Goal: Information Seeking & Learning: Learn about a topic

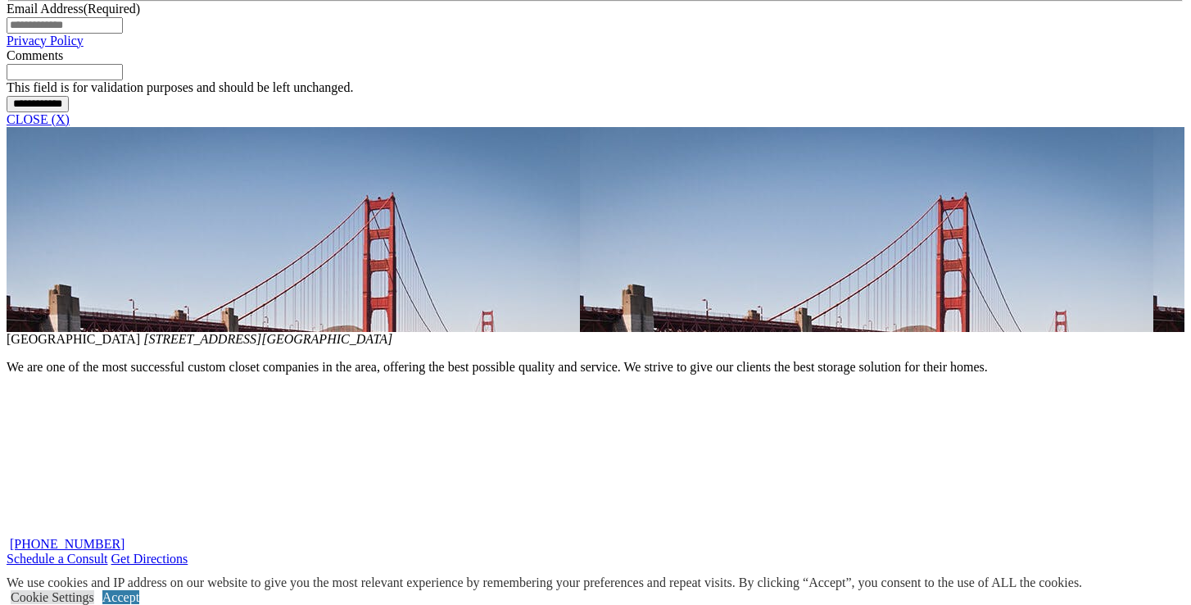
scroll to position [1398, 0]
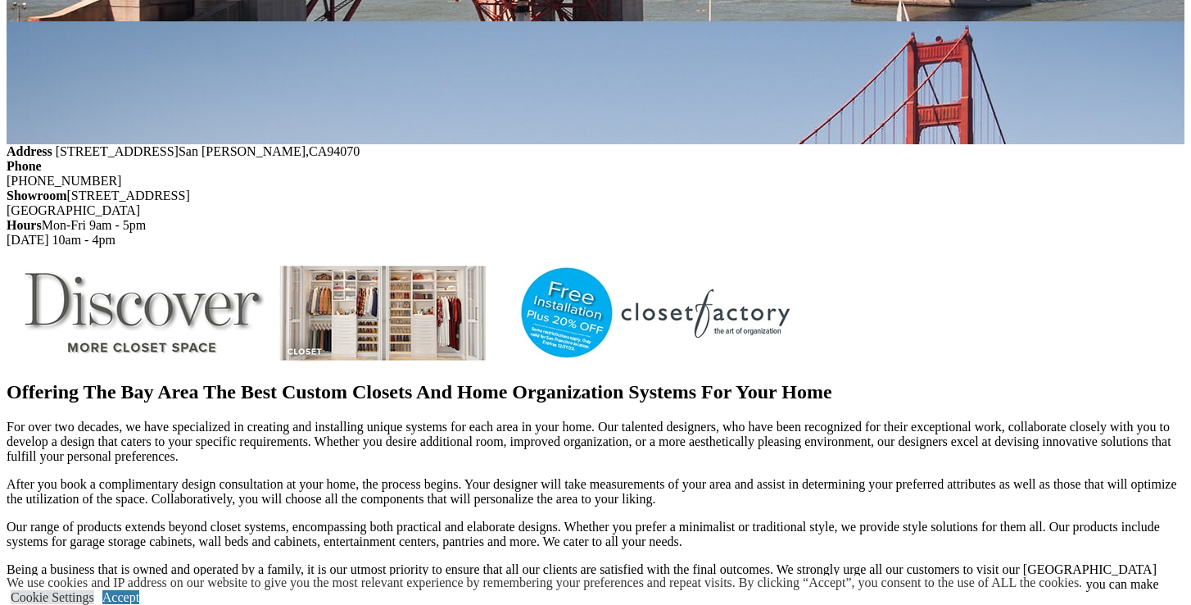
scroll to position [2001, 0]
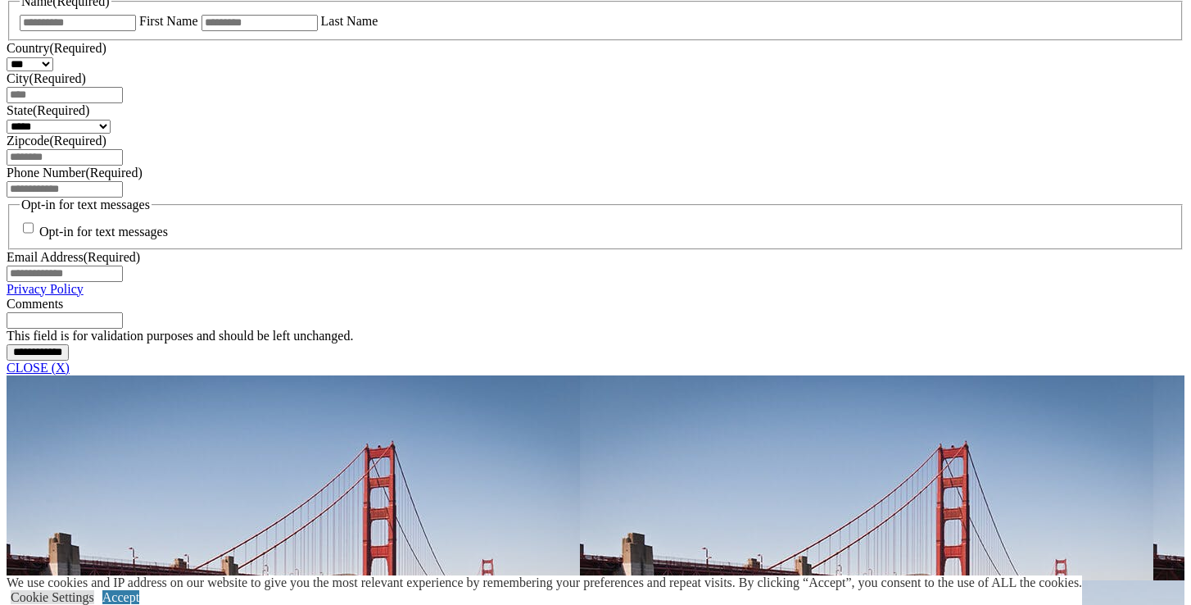
scroll to position [1144, 0]
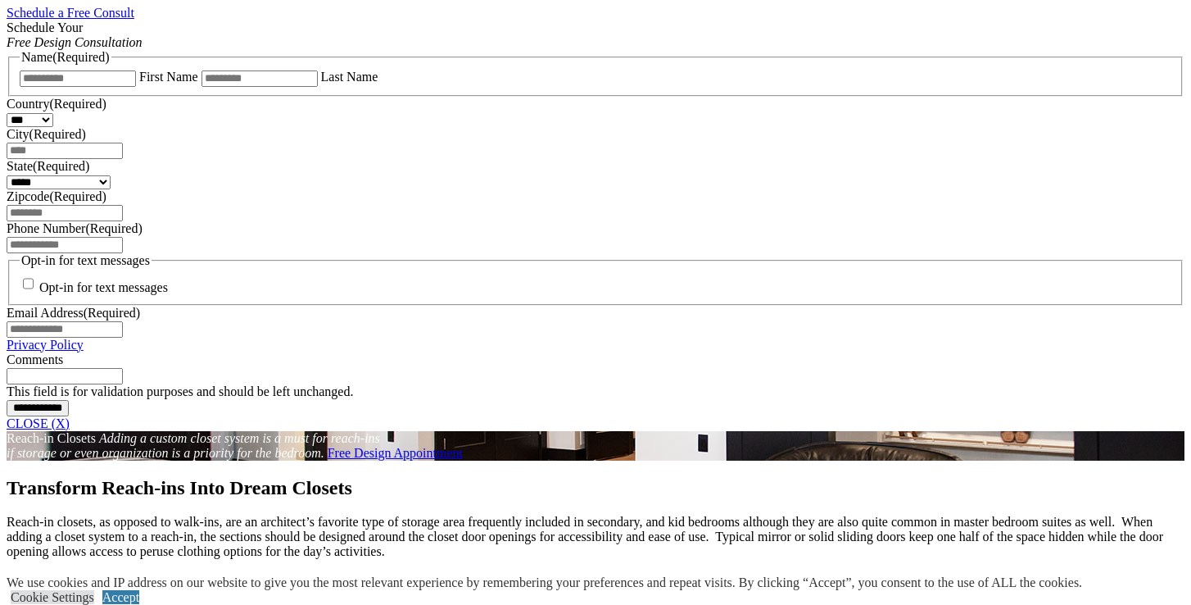
scroll to position [1022, 0]
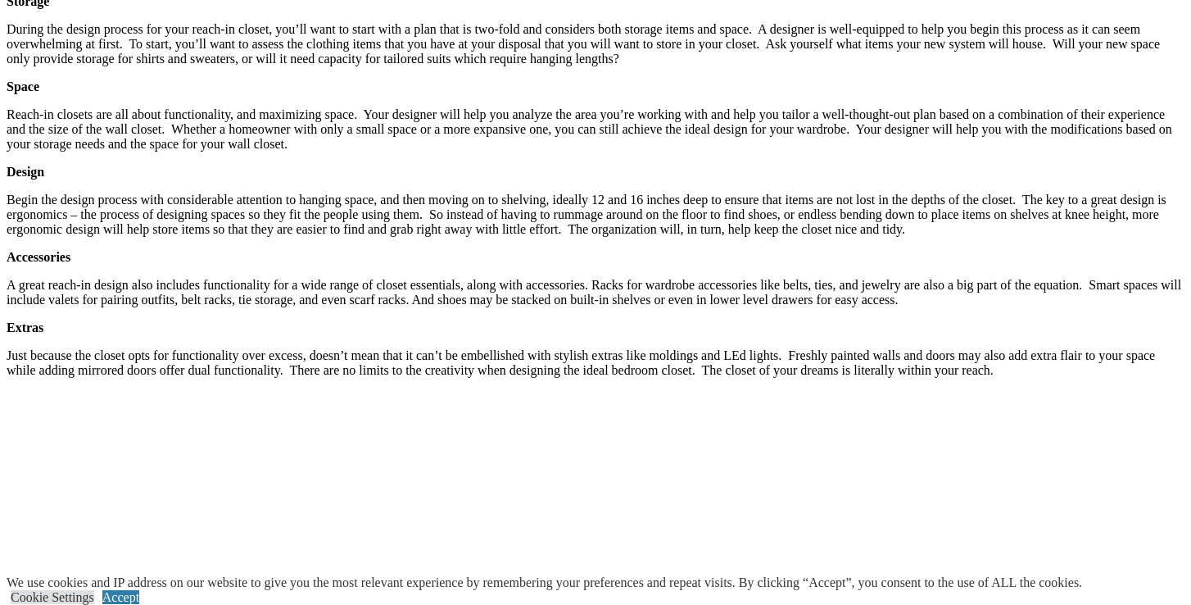
scroll to position [2050, 0]
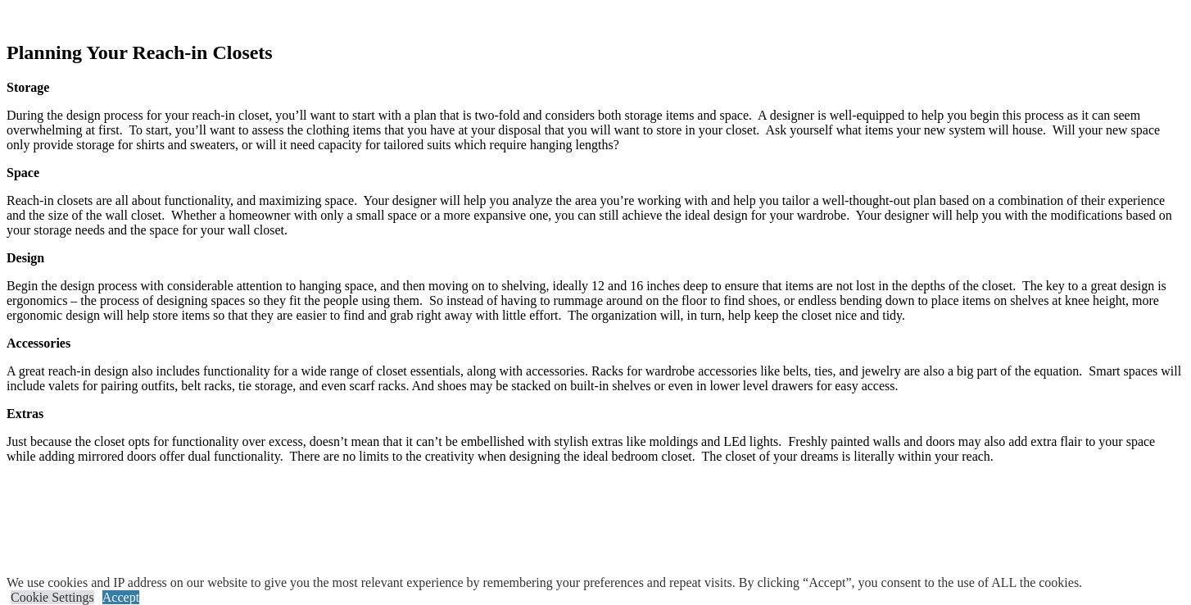
scroll to position [1928, 0]
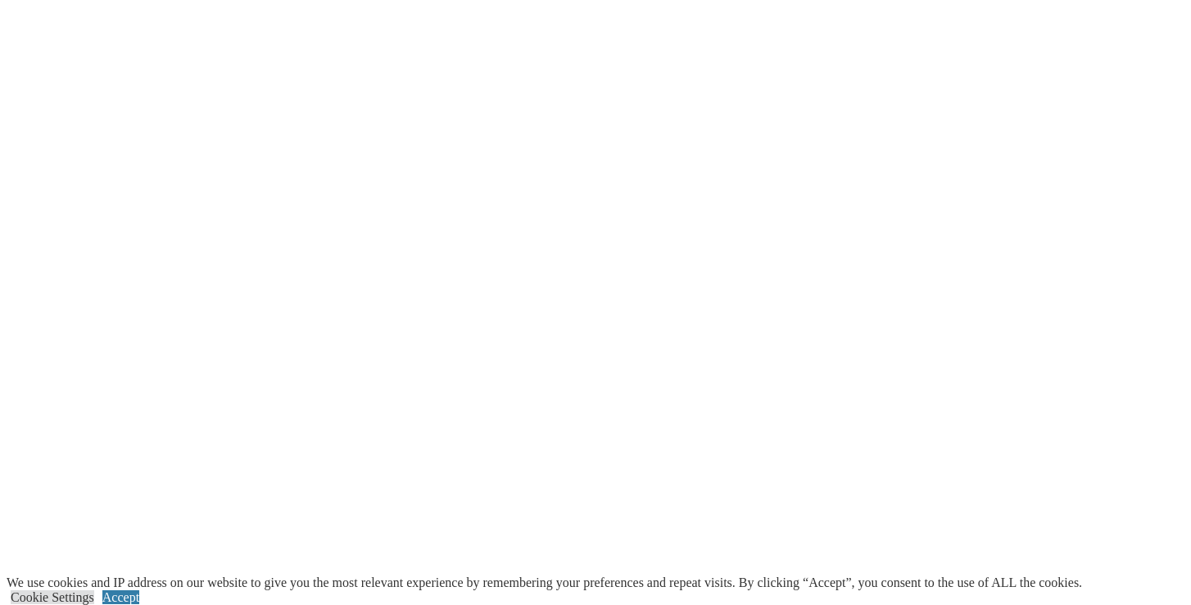
scroll to position [2876, 0]
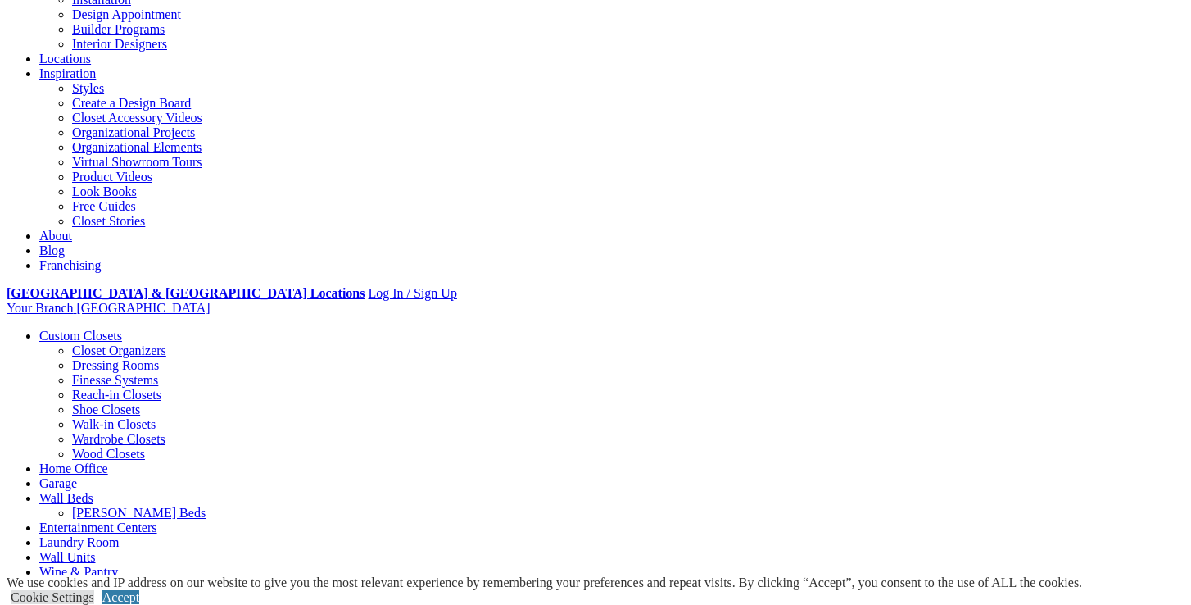
scroll to position [187, 0]
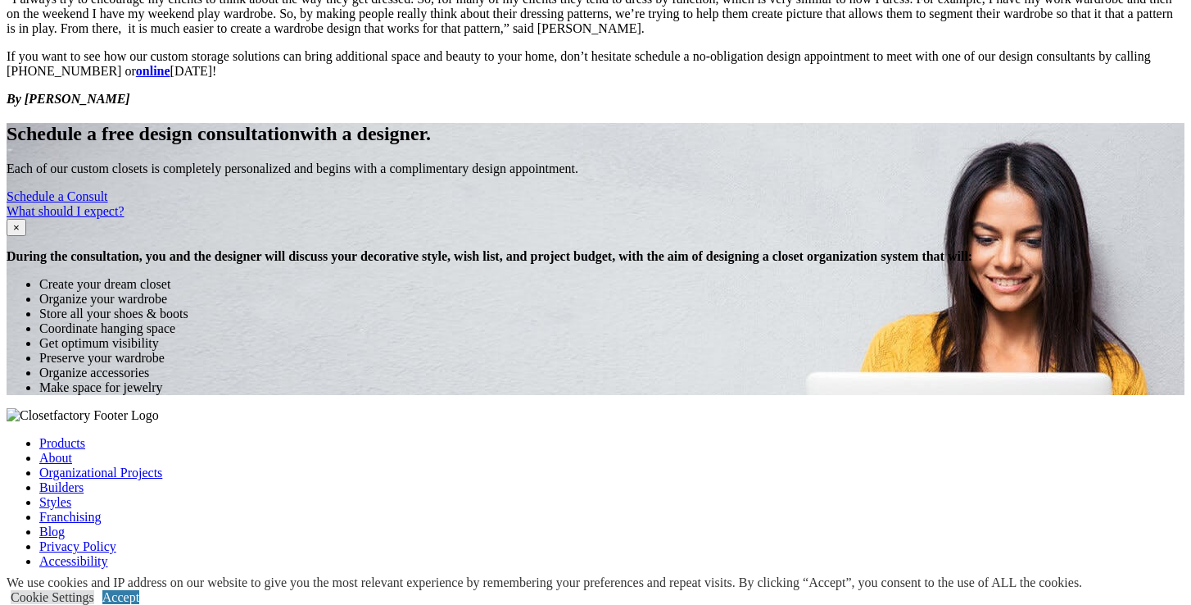
scroll to position [3278, 0]
